Goal: Task Accomplishment & Management: Use online tool/utility

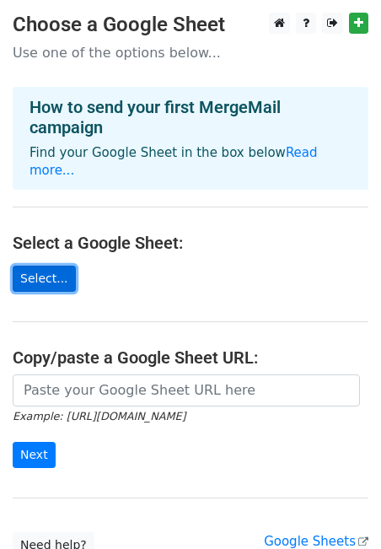
click at [55, 266] on link "Select..." at bounding box center [44, 279] width 63 height 26
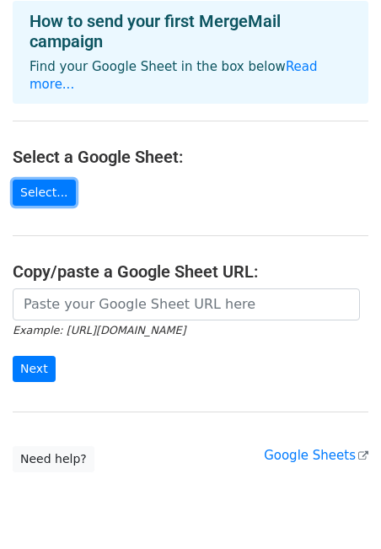
scroll to position [106, 0]
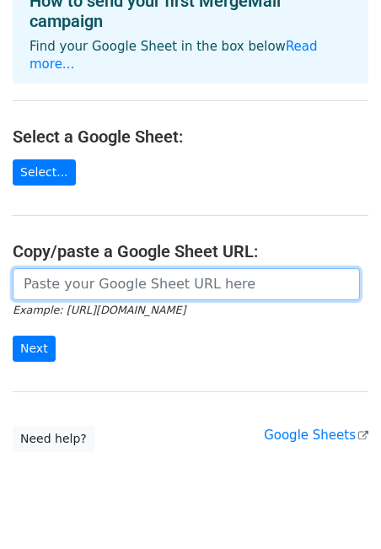
click at [125, 272] on input "url" at bounding box center [187, 284] width 348 height 32
paste input "[URL][DOMAIN_NAME]"
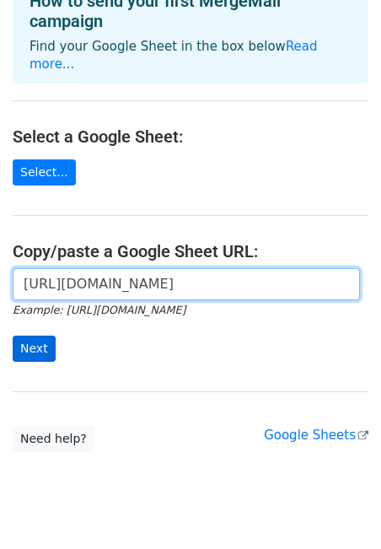
type input "[URL][DOMAIN_NAME]"
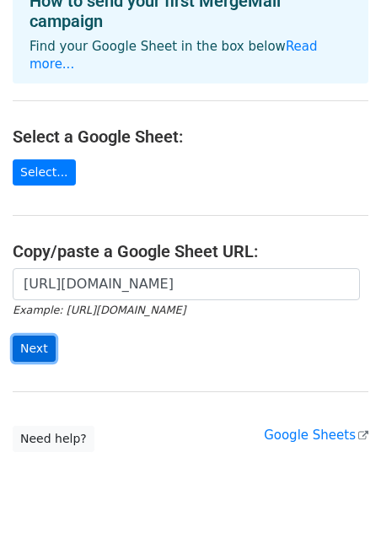
click at [38, 336] on input "Next" at bounding box center [34, 349] width 43 height 26
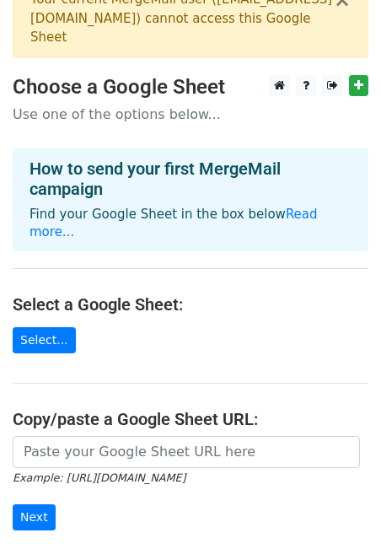
scroll to position [217, 0]
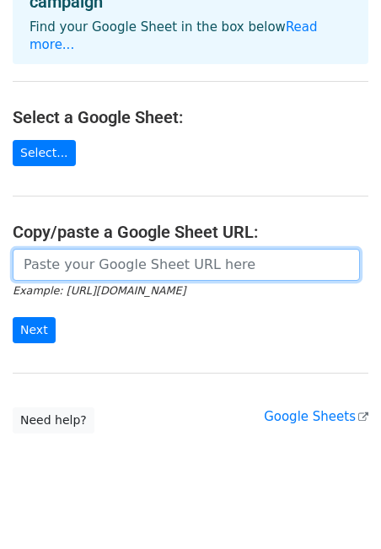
click at [96, 255] on input "url" at bounding box center [187, 265] width 348 height 32
paste input "[URL][DOMAIN_NAME]"
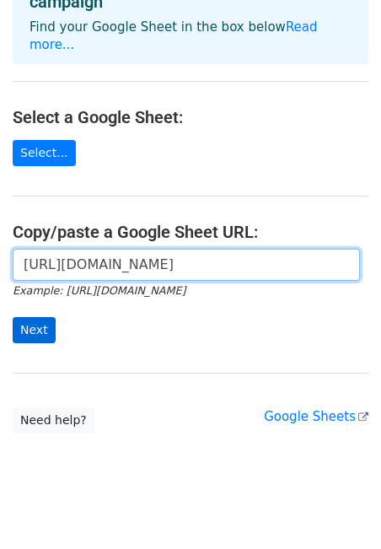
type input "[URL][DOMAIN_NAME]"
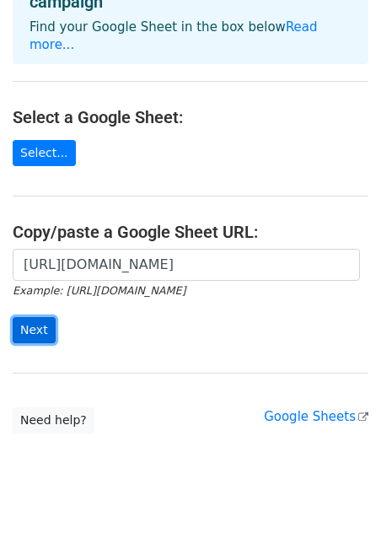
click at [22, 317] on input "Next" at bounding box center [34, 330] width 43 height 26
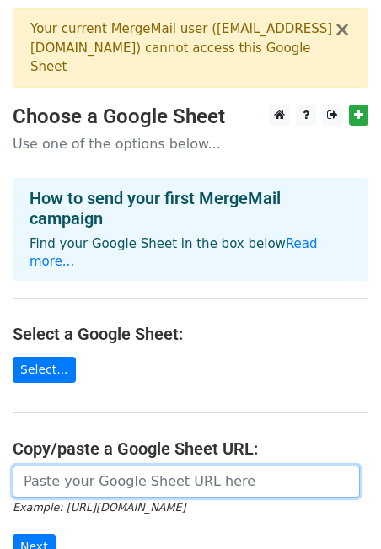
click at [76, 466] on input "url" at bounding box center [187, 482] width 348 height 32
paste input "[URL][DOMAIN_NAME]"
type input "[URL][DOMAIN_NAME]"
click at [13, 534] on input "Next" at bounding box center [34, 547] width 43 height 26
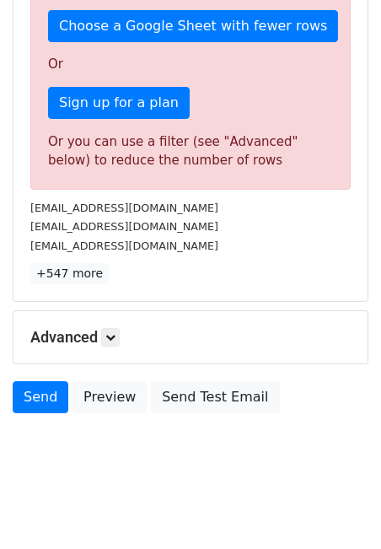
scroll to position [501, 0]
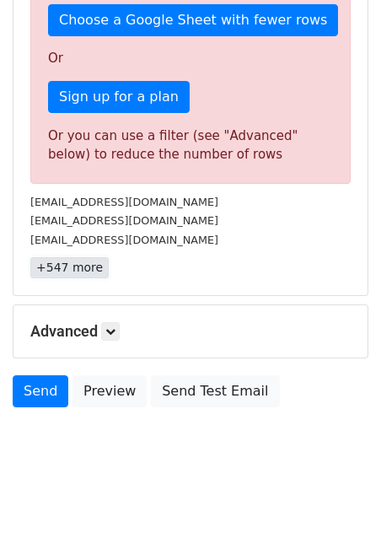
click at [79, 265] on link "+547 more" at bounding box center [69, 267] width 78 height 21
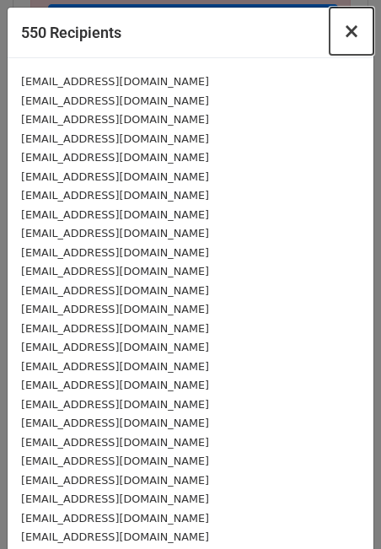
click at [355, 32] on span "×" at bounding box center [351, 31] width 17 height 24
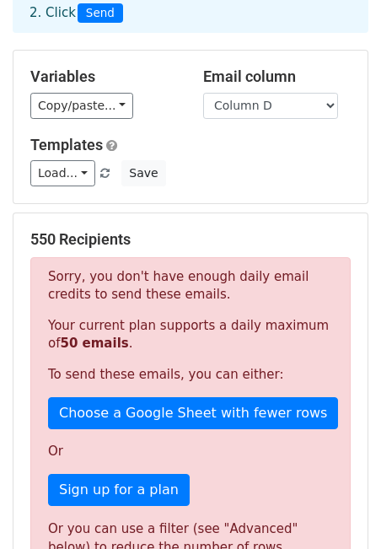
scroll to position [120, 0]
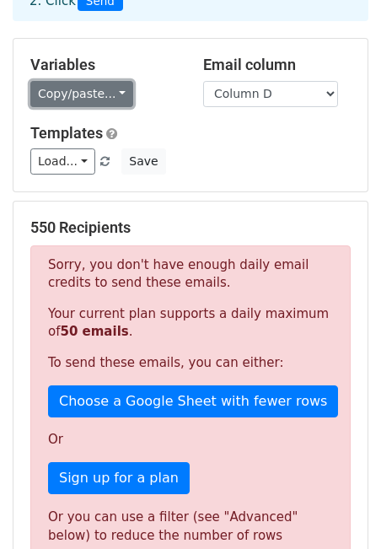
click at [108, 100] on link "Copy/paste..." at bounding box center [81, 94] width 103 height 26
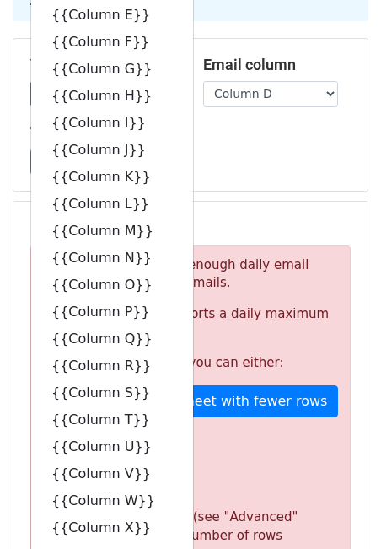
click at [212, 167] on div "Load... No templates saved Save" at bounding box center [191, 161] width 346 height 26
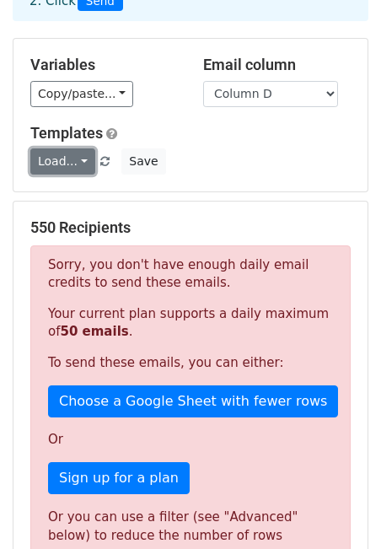
click at [81, 164] on link "Load..." at bounding box center [62, 161] width 65 height 26
click at [192, 143] on div "Templates Load... No templates saved Save" at bounding box center [191, 149] width 346 height 51
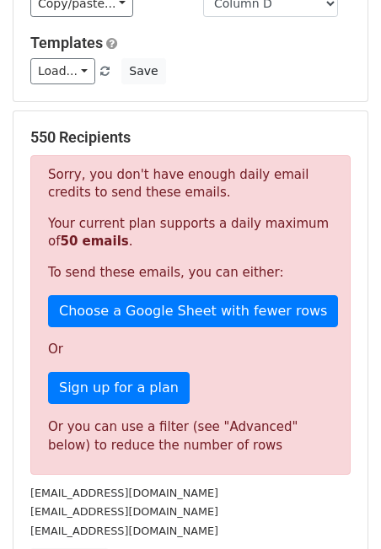
scroll to position [0, 0]
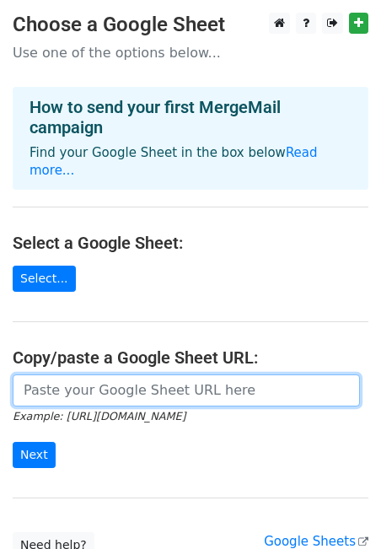
click at [52, 374] on input "url" at bounding box center [187, 390] width 348 height 32
paste input "[URL][DOMAIN_NAME]"
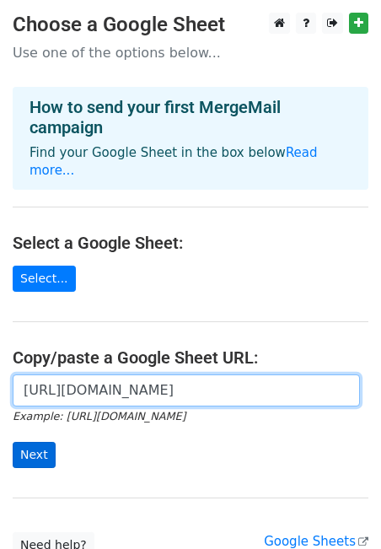
type input "[URL][DOMAIN_NAME]"
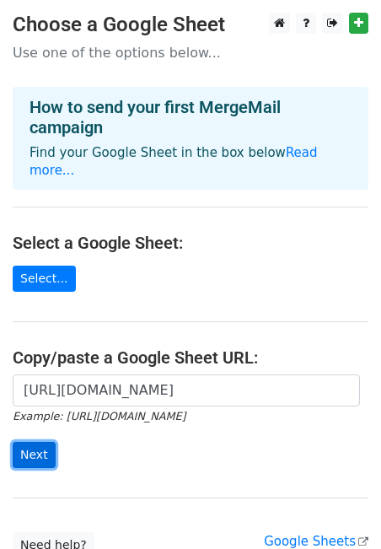
scroll to position [0, 0]
click at [39, 442] on input "Next" at bounding box center [34, 455] width 43 height 26
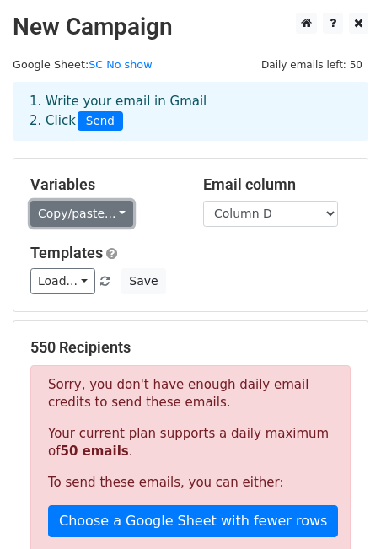
click at [94, 202] on link "Copy/paste..." at bounding box center [81, 214] width 103 height 26
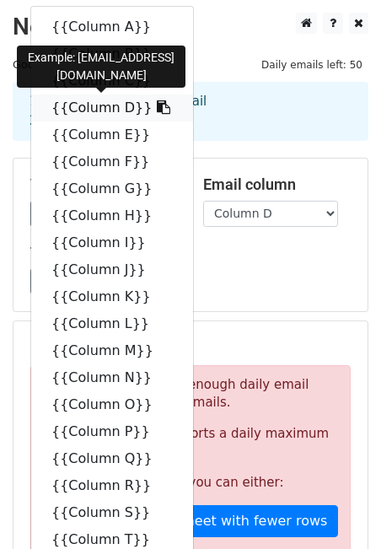
click at [112, 105] on link "{{Column D}}" at bounding box center [112, 107] width 162 height 27
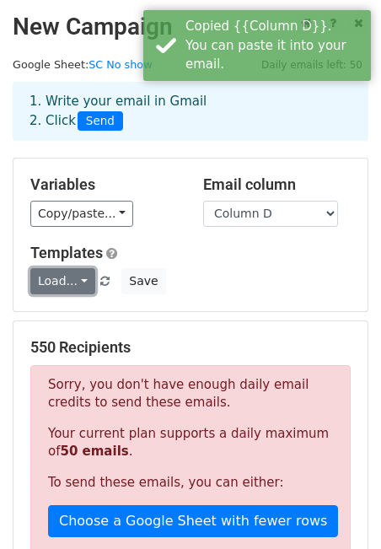
click at [68, 287] on link "Load..." at bounding box center [62, 281] width 65 height 26
click at [152, 266] on div "Templates Load... No templates saved Save" at bounding box center [191, 269] width 346 height 51
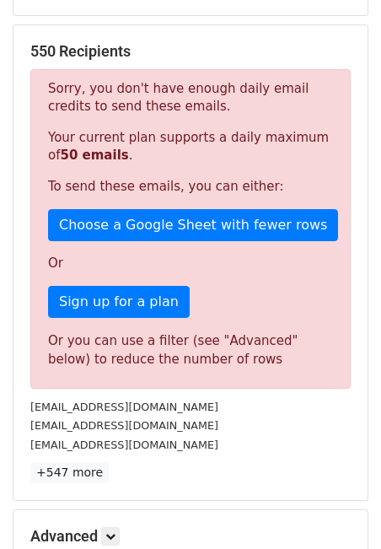
scroll to position [175, 0]
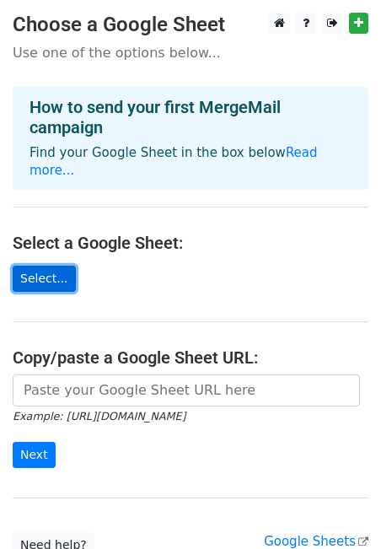
click at [51, 266] on link "Select..." at bounding box center [44, 279] width 63 height 26
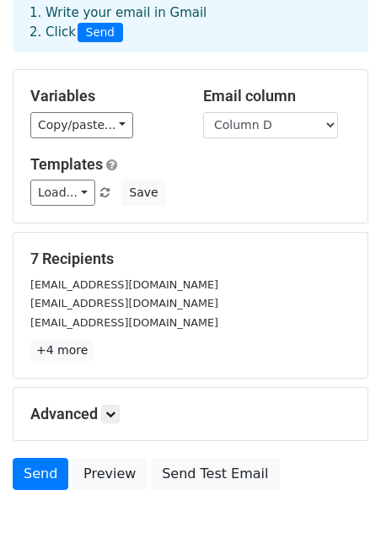
scroll to position [92, 0]
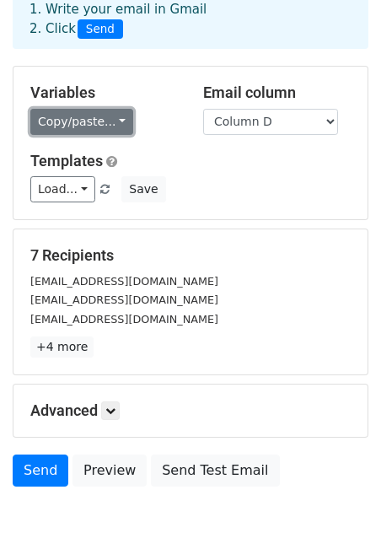
click at [96, 127] on link "Copy/paste..." at bounding box center [81, 122] width 103 height 26
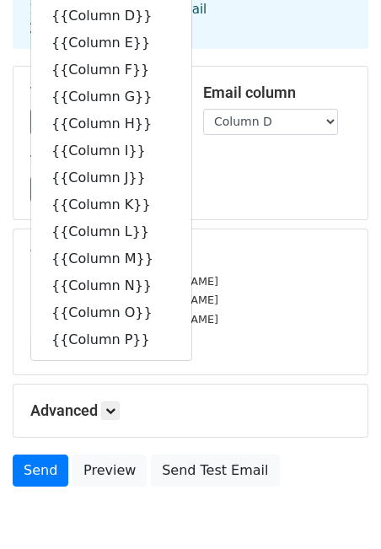
click at [195, 192] on div "Load... No templates saved Save" at bounding box center [191, 189] width 346 height 26
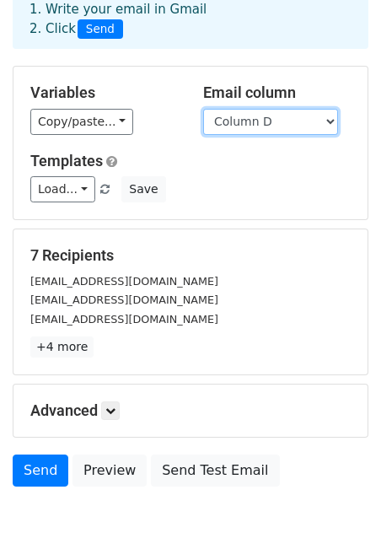
click at [267, 128] on select "Column A Column B Column C Column D Column E Column F Column G Column H Column …" at bounding box center [270, 122] width 135 height 26
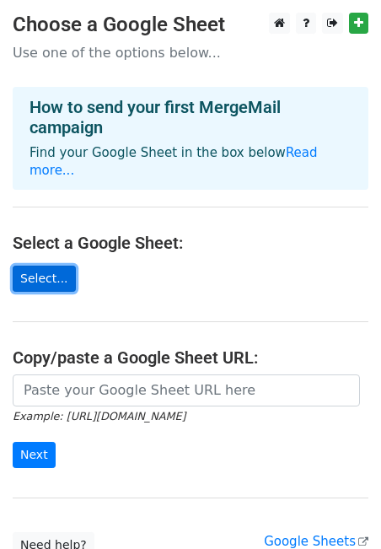
click at [51, 266] on link "Select..." at bounding box center [44, 279] width 63 height 26
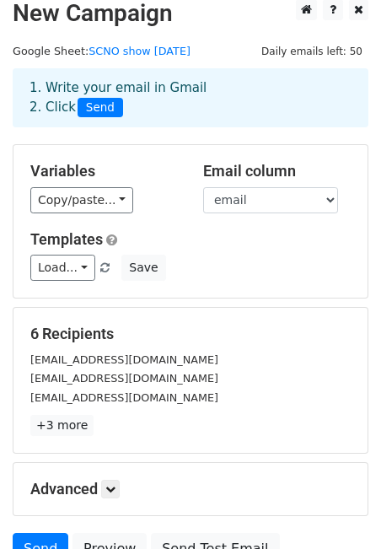
scroll to position [15, 0]
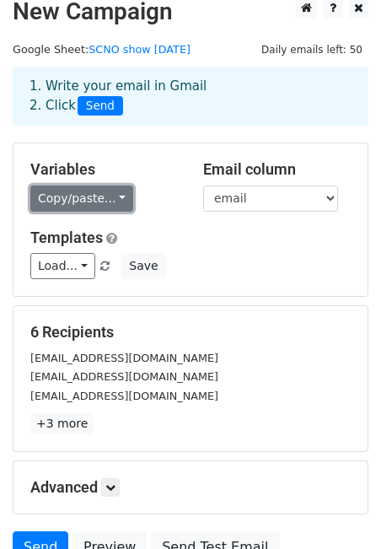
click at [100, 197] on link "Copy/paste..." at bounding box center [81, 199] width 103 height 26
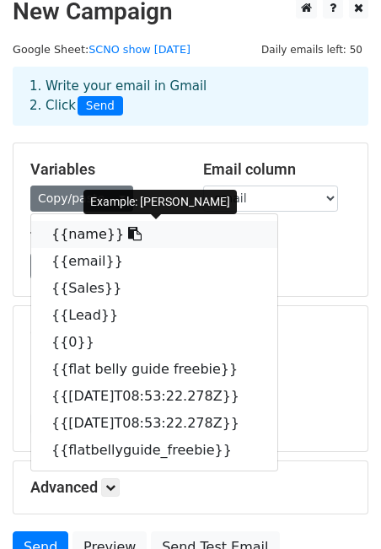
click at [80, 241] on link "{{name}}" at bounding box center [154, 234] width 246 height 27
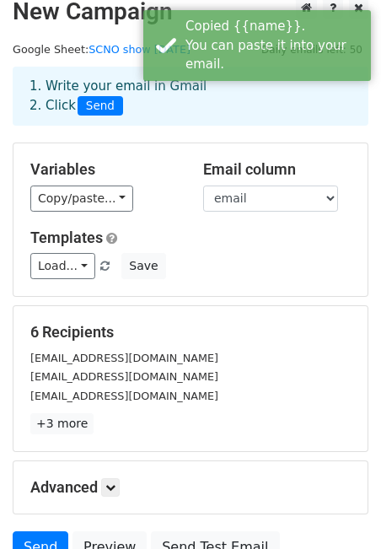
click at [216, 211] on div "Variables Copy/paste... {{name}} {{email}} {{Sales}} {{Lead}} {{0}} {{flat bell…" at bounding box center [190, 219] width 354 height 153
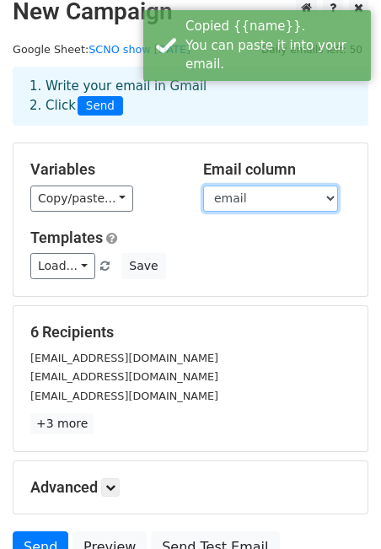
click at [229, 210] on select "name email Sales Lead 0 flat belly guide freebie 2025-08-13T08:53:22.278Z 2025-…" at bounding box center [270, 199] width 135 height 26
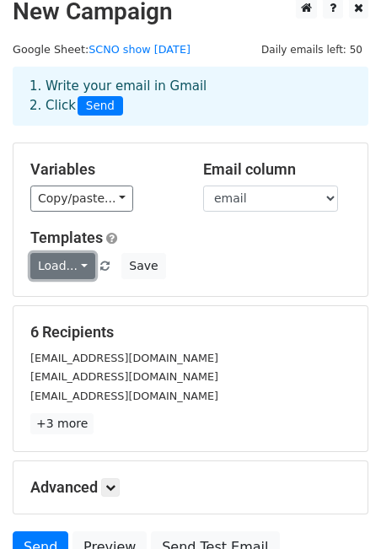
click at [86, 258] on link "Load..." at bounding box center [62, 266] width 65 height 26
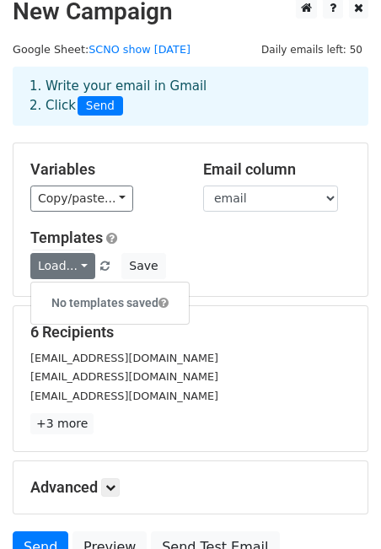
click at [207, 249] on div "Templates Load... No templates saved Save" at bounding box center [191, 254] width 346 height 51
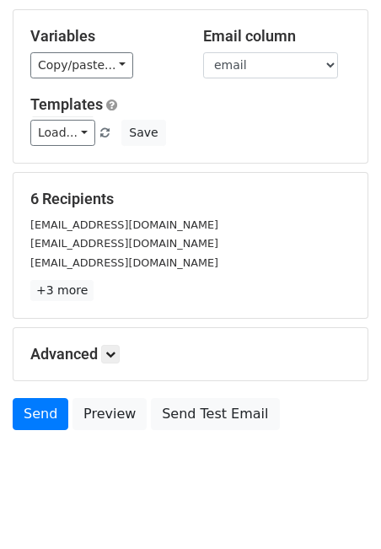
scroll to position [172, 0]
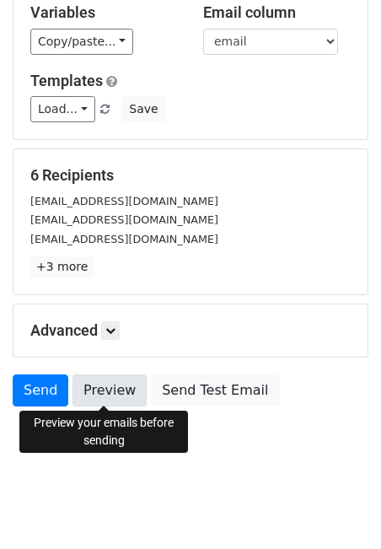
click at [105, 385] on link "Preview" at bounding box center [110, 390] width 74 height 32
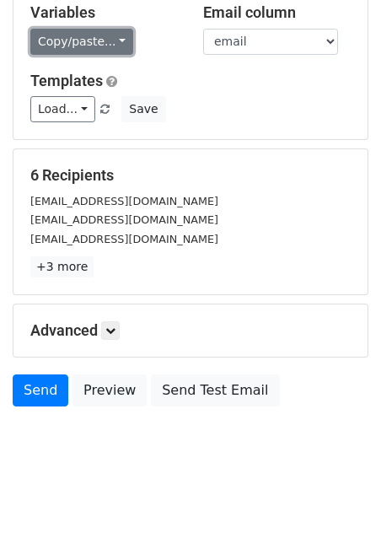
click at [91, 50] on link "Copy/paste..." at bounding box center [81, 42] width 103 height 26
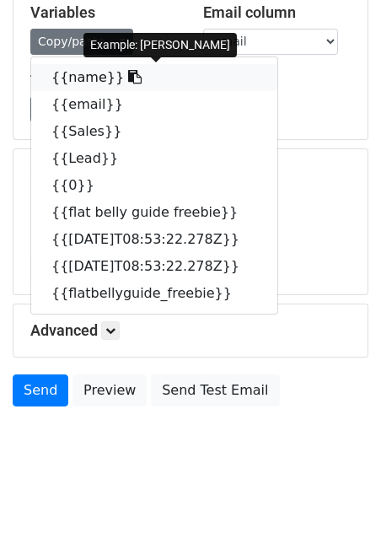
click at [76, 84] on link "{{name}}" at bounding box center [154, 77] width 246 height 27
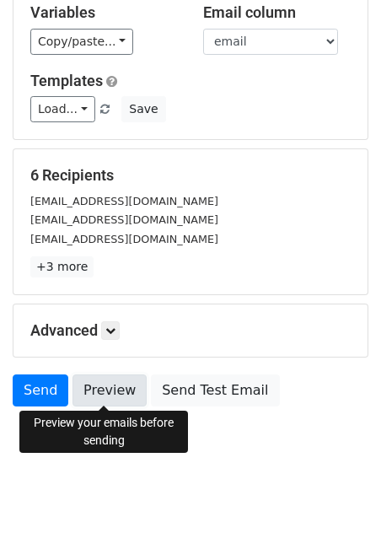
click at [105, 397] on link "Preview" at bounding box center [110, 390] width 74 height 32
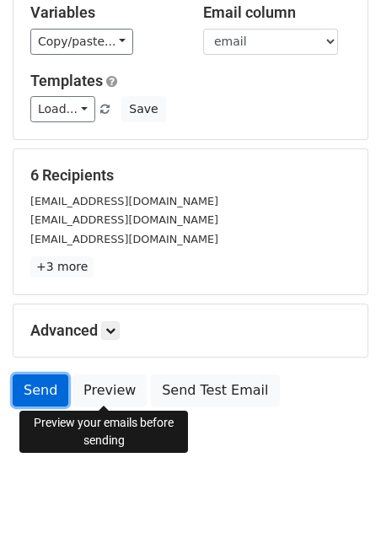
click at [48, 393] on link "Send" at bounding box center [41, 390] width 56 height 32
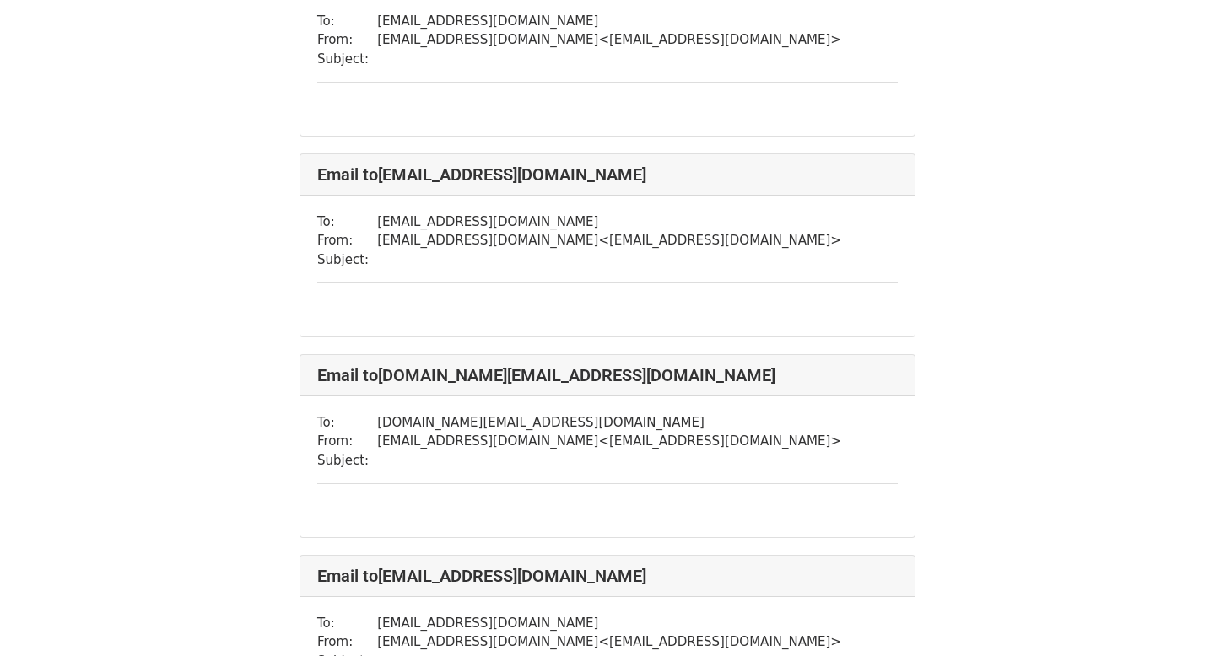
scroll to position [475, 0]
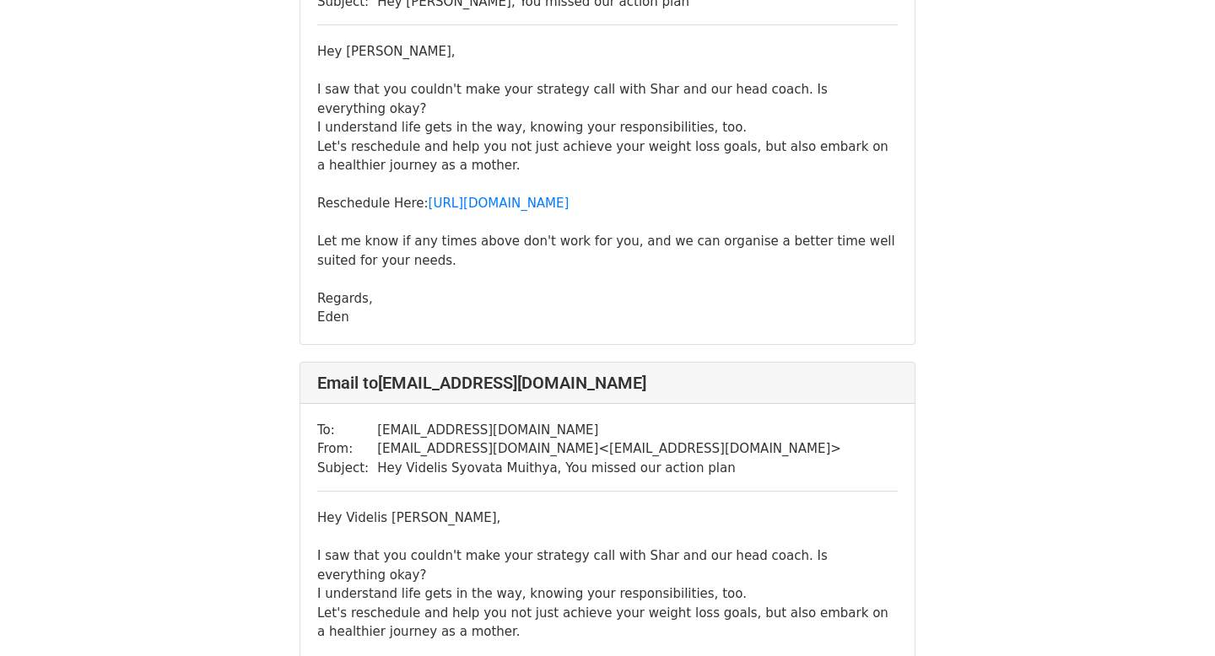
scroll to position [2281, 0]
